Goal: Check status

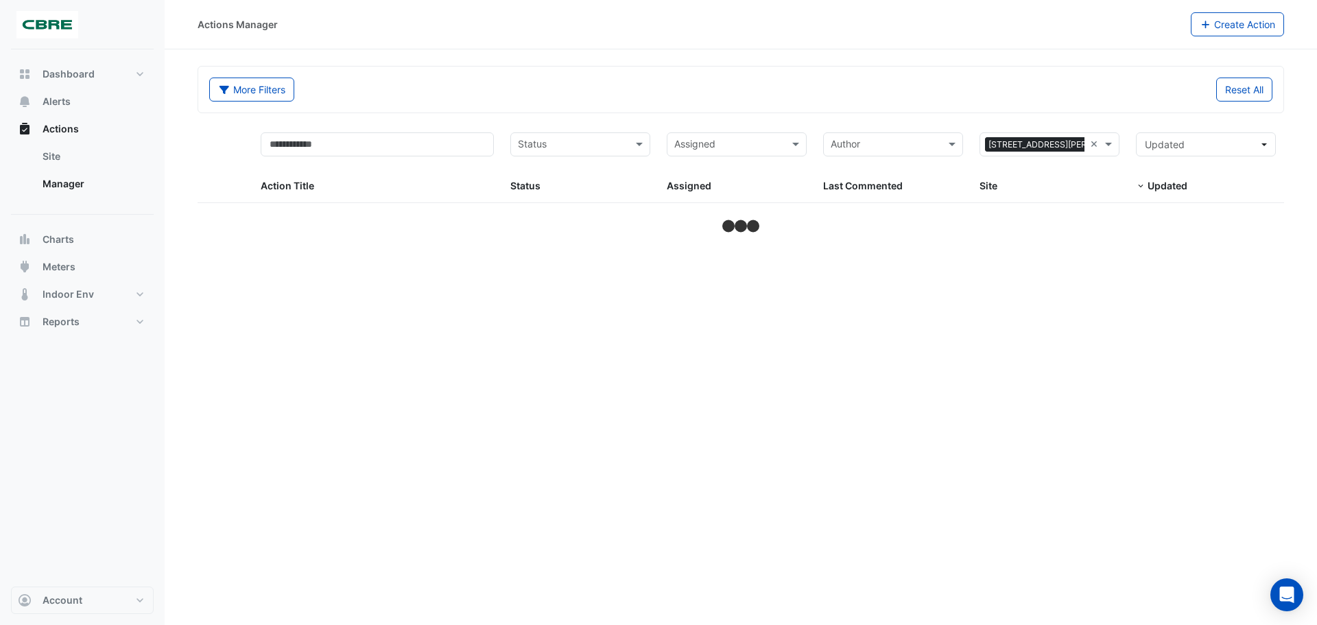
select select "***"
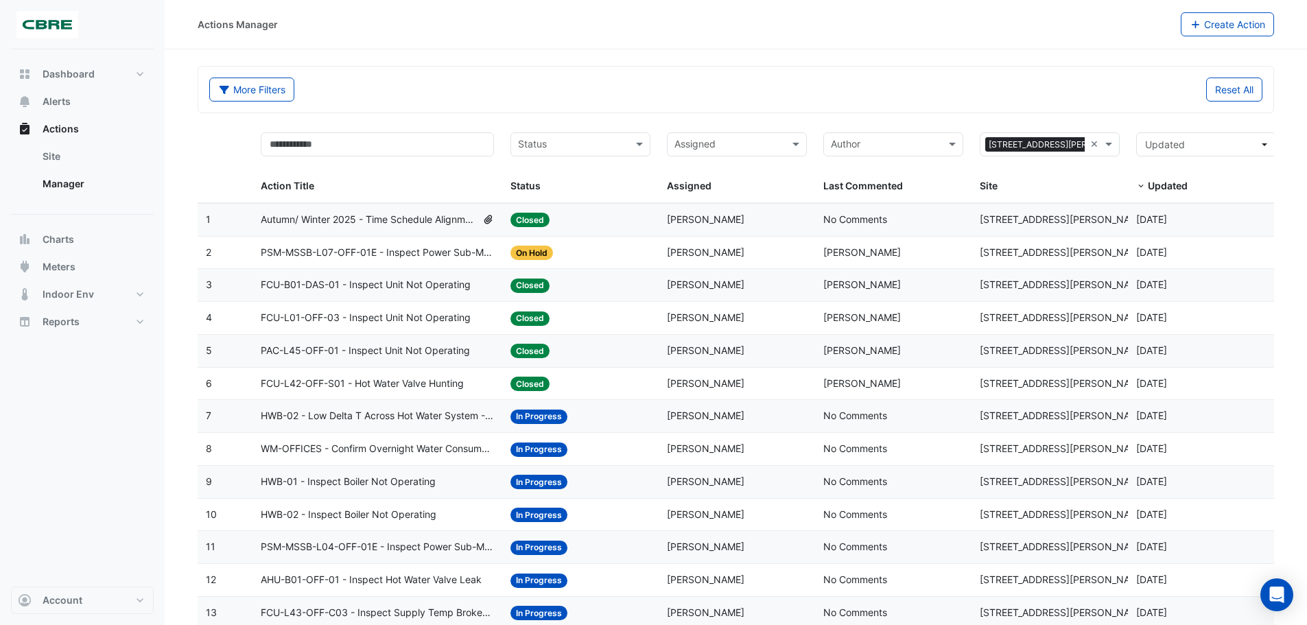
click at [434, 220] on span "Autumn/ Winter 2025 - Time Schedule Alignment [BEEP]" at bounding box center [369, 220] width 216 height 16
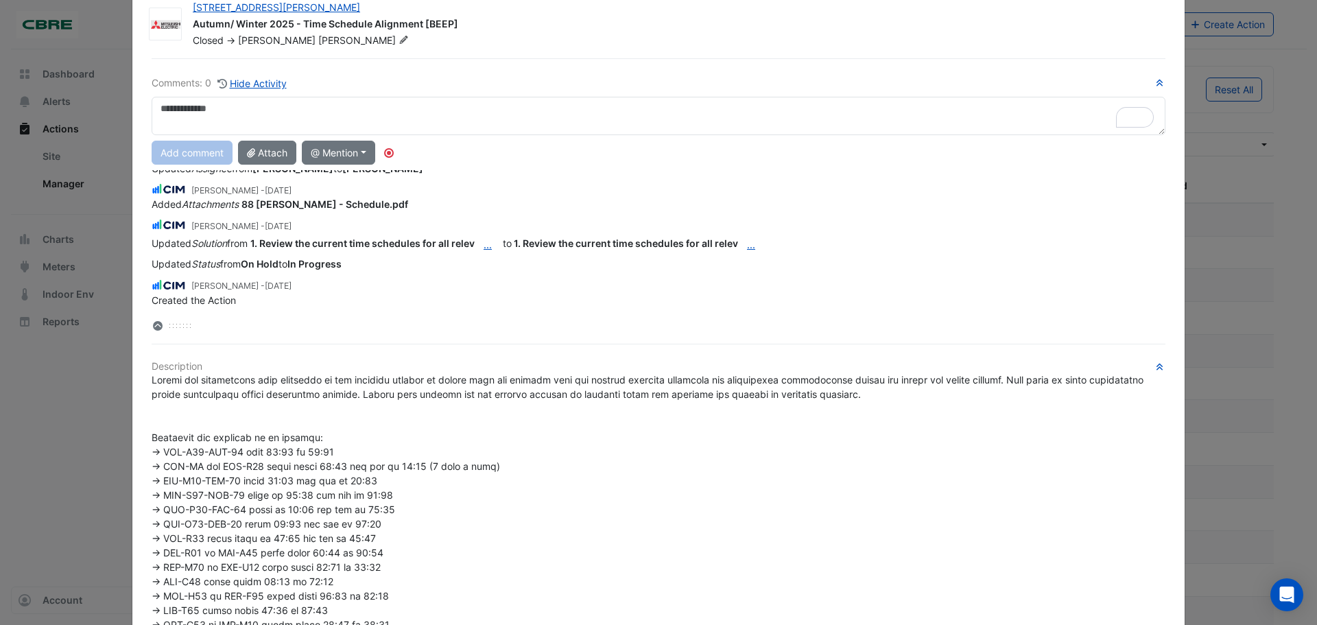
scroll to position [69, 0]
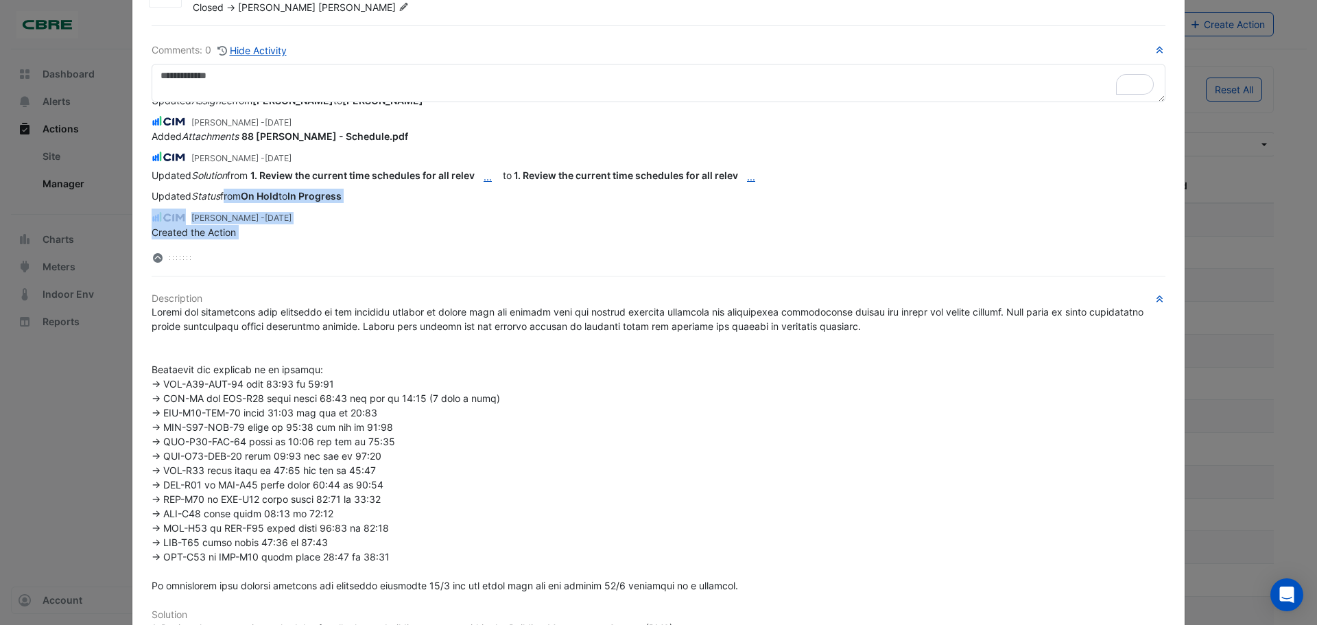
drag, startPoint x: 220, startPoint y: 238, endPoint x: 424, endPoint y: 255, distance: 204.5
click at [424, 255] on div "[PERSON_NAME] - [DATE] Updated Resolved Date from - to [DATE] 15:47 Updated Sta…" at bounding box center [659, 183] width 1014 height 163
click at [424, 255] on div at bounding box center [659, 257] width 1014 height 14
drag, startPoint x: 213, startPoint y: 213, endPoint x: 327, endPoint y: 218, distance: 113.3
click at [292, 218] on small "[PERSON_NAME] - [DATE]" at bounding box center [241, 218] width 100 height 12
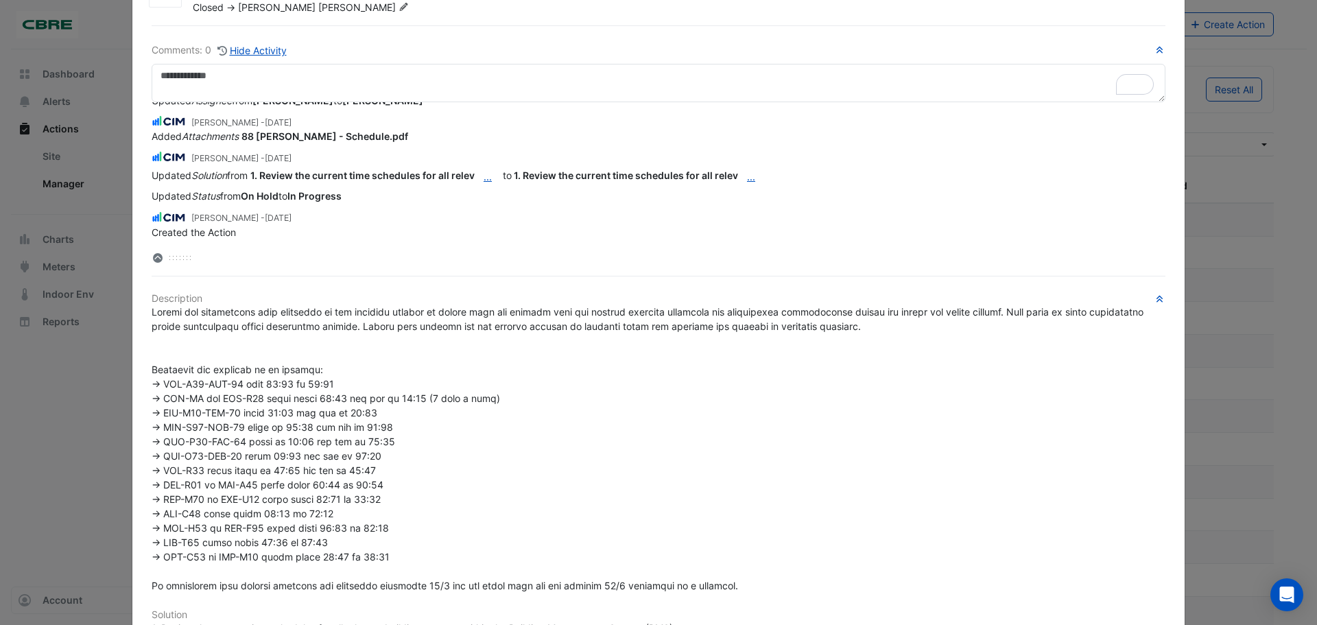
click at [292, 218] on span "[DATE]" at bounding box center [278, 218] width 27 height 10
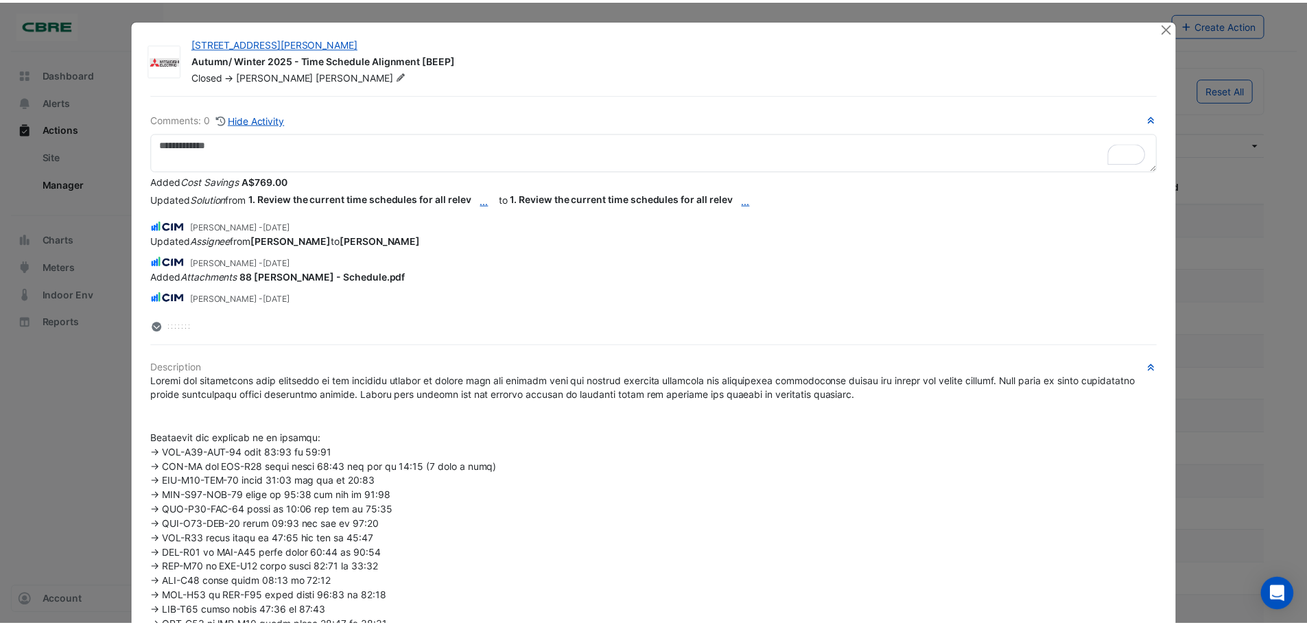
scroll to position [0, 0]
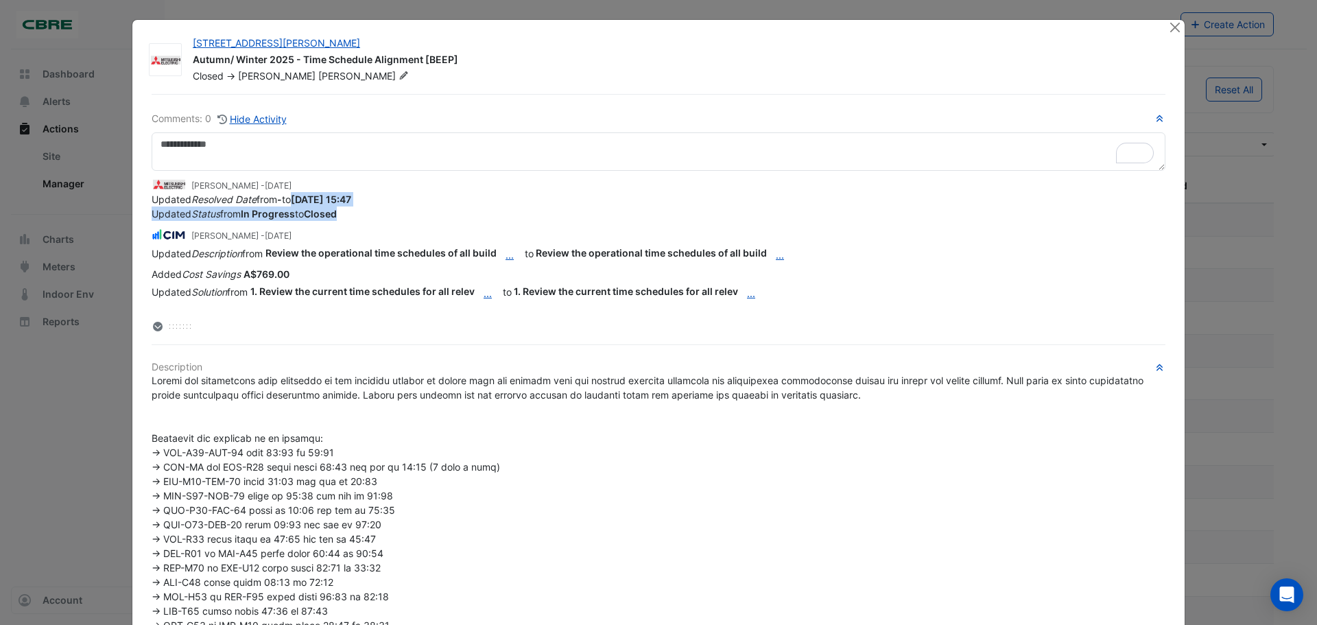
drag, startPoint x: 296, startPoint y: 201, endPoint x: 447, endPoint y: 212, distance: 150.7
click at [447, 212] on app-ticket-change-history "[PERSON_NAME] - [DATE] Updated Resolved Date from - to [DATE] 15:47 Updated Sta…" at bounding box center [659, 198] width 1014 height 45
click at [445, 210] on div "Updated Status from In Progress to Closed" at bounding box center [659, 214] width 1014 height 14
click at [805, 239] on div "[PERSON_NAME] - [DATE]" at bounding box center [659, 234] width 1014 height 16
click at [60, 462] on ngb-modal-window "[STREET_ADDRESS][PERSON_NAME] Autumn/ Winter 2025 - Time Schedule Alignment [BE…" at bounding box center [658, 312] width 1317 height 625
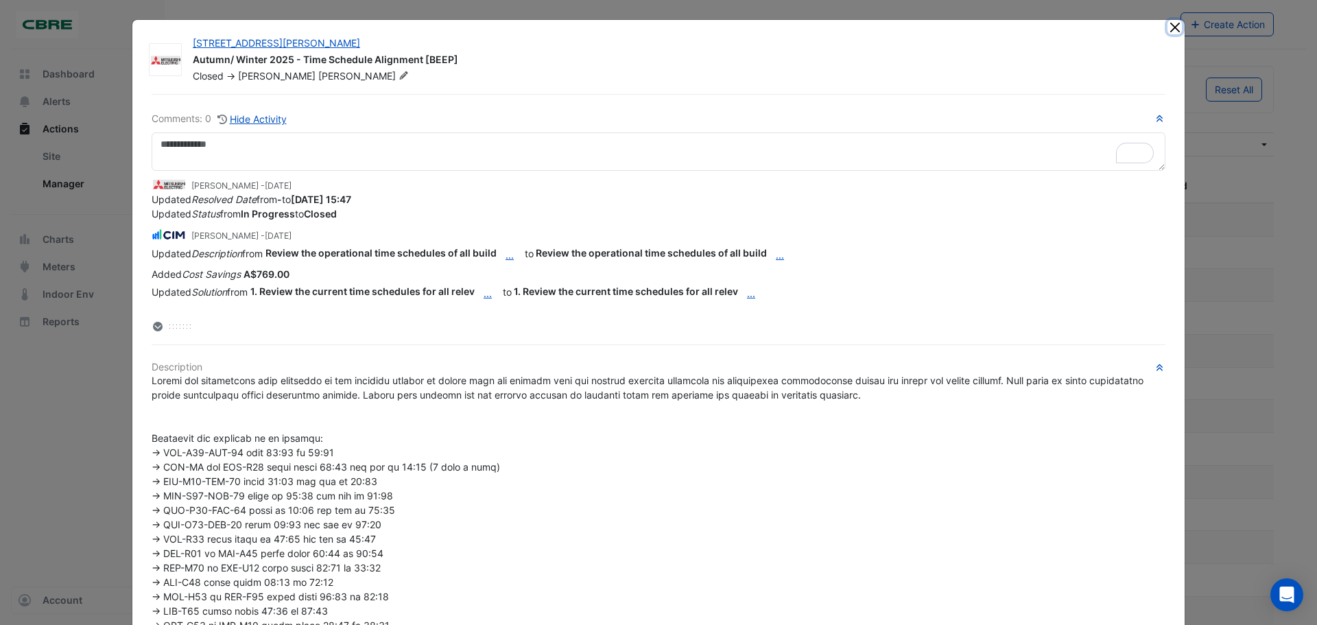
click at [1170, 23] on button "Close" at bounding box center [1175, 27] width 14 height 14
